Goal: Navigation & Orientation: Find specific page/section

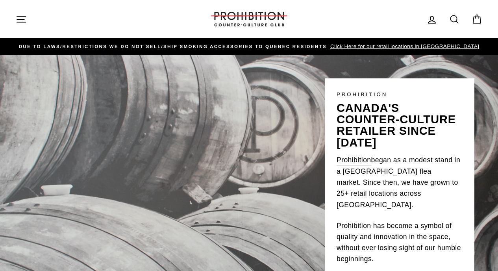
click at [19, 18] on icon "button" at bounding box center [21, 19] width 11 height 11
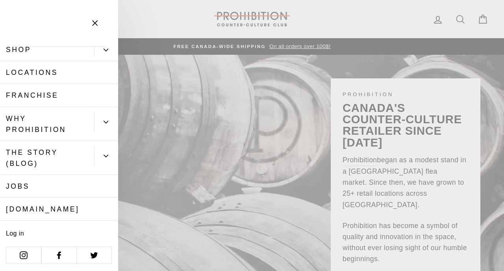
scroll to position [32, 0]
click at [103, 51] on icon "Primary" at bounding box center [105, 49] width 5 height 5
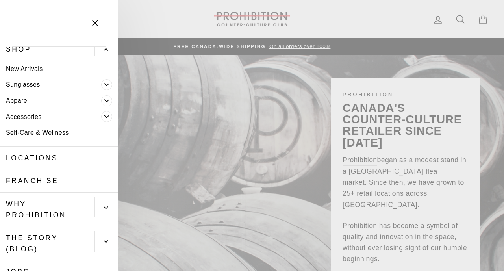
click at [25, 70] on link "New Arrivals" at bounding box center [59, 69] width 118 height 16
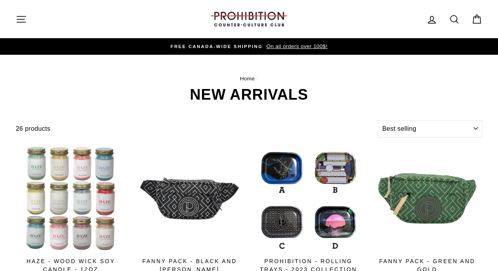
select select "best-selling"
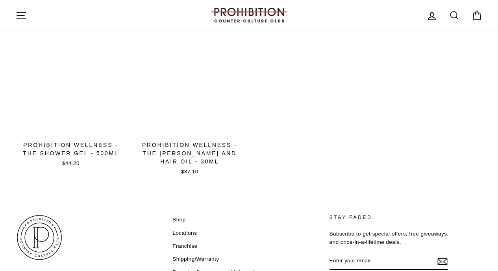
scroll to position [1190, 0]
